Goal: Task Accomplishment & Management: Use online tool/utility

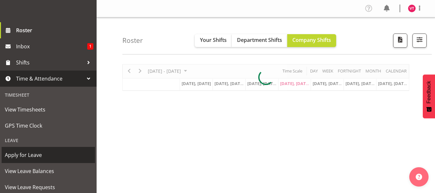
scroll to position [77, 0]
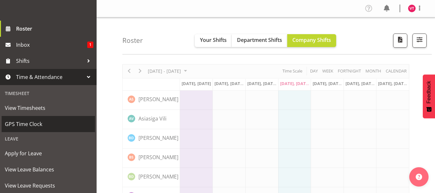
click at [66, 123] on span "GPS Time Clock" at bounding box center [48, 124] width 87 height 10
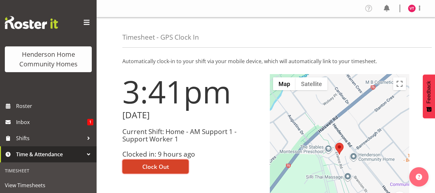
click at [157, 166] on span "Clock Out" at bounding box center [155, 166] width 27 height 8
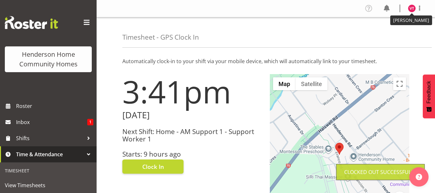
click at [413, 7] on img at bounding box center [412, 9] width 8 height 8
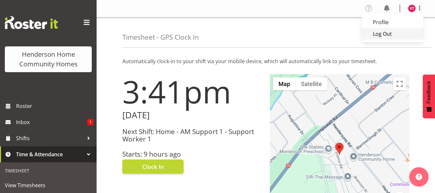
click at [389, 33] on link "Log Out" at bounding box center [392, 34] width 62 height 12
